Goal: Navigation & Orientation: Find specific page/section

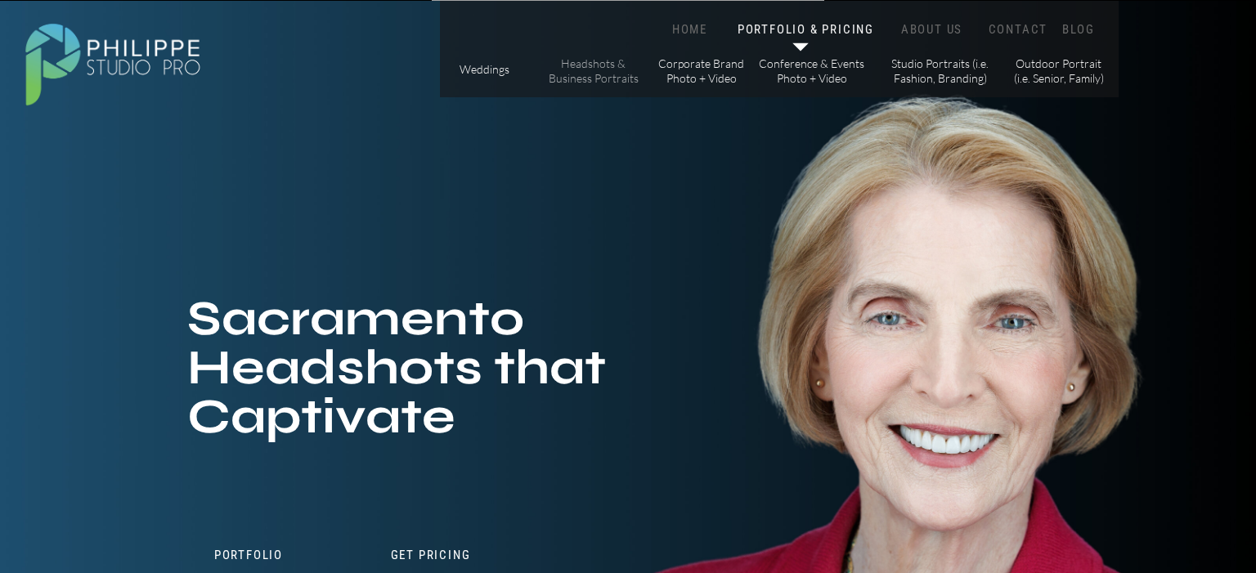
click at [597, 74] on p "Headshots & Business Portraits" at bounding box center [593, 70] width 92 height 29
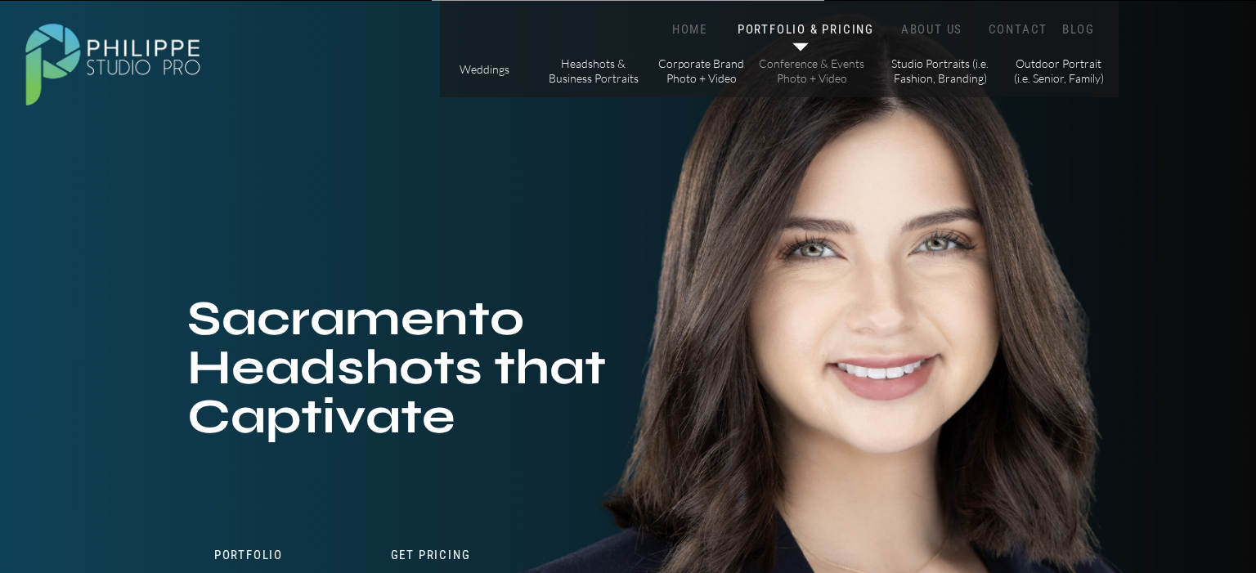
click at [822, 74] on p "Conference & Events Photo + Video" at bounding box center [811, 70] width 107 height 29
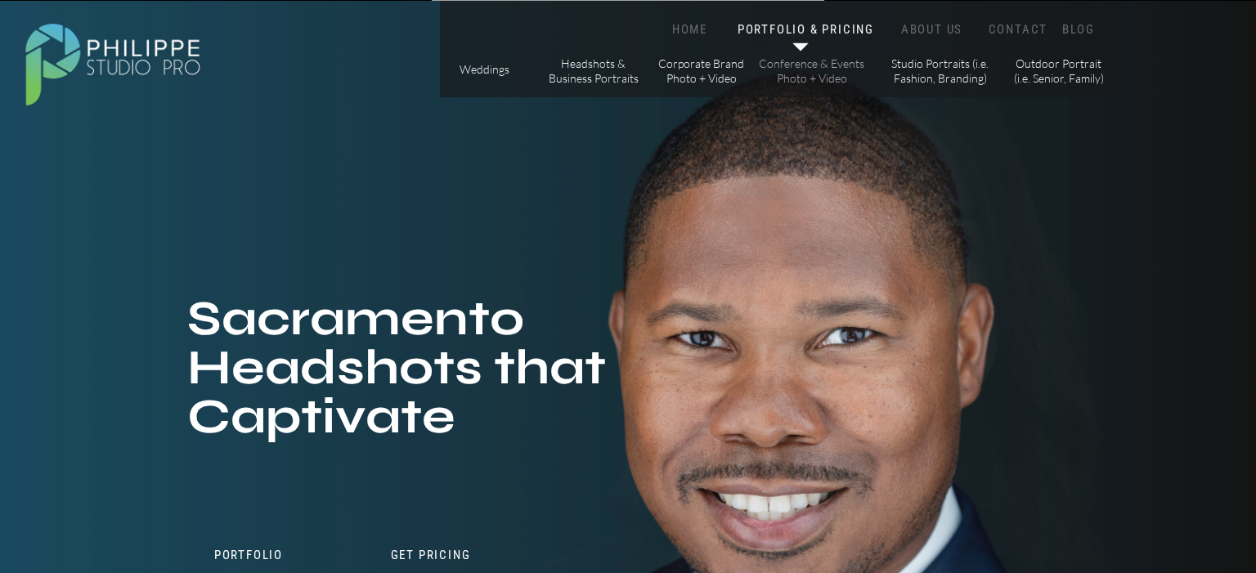
click at [822, 74] on p "Conference & Events Photo + Video" at bounding box center [811, 70] width 107 height 29
